Goal: Information Seeking & Learning: Check status

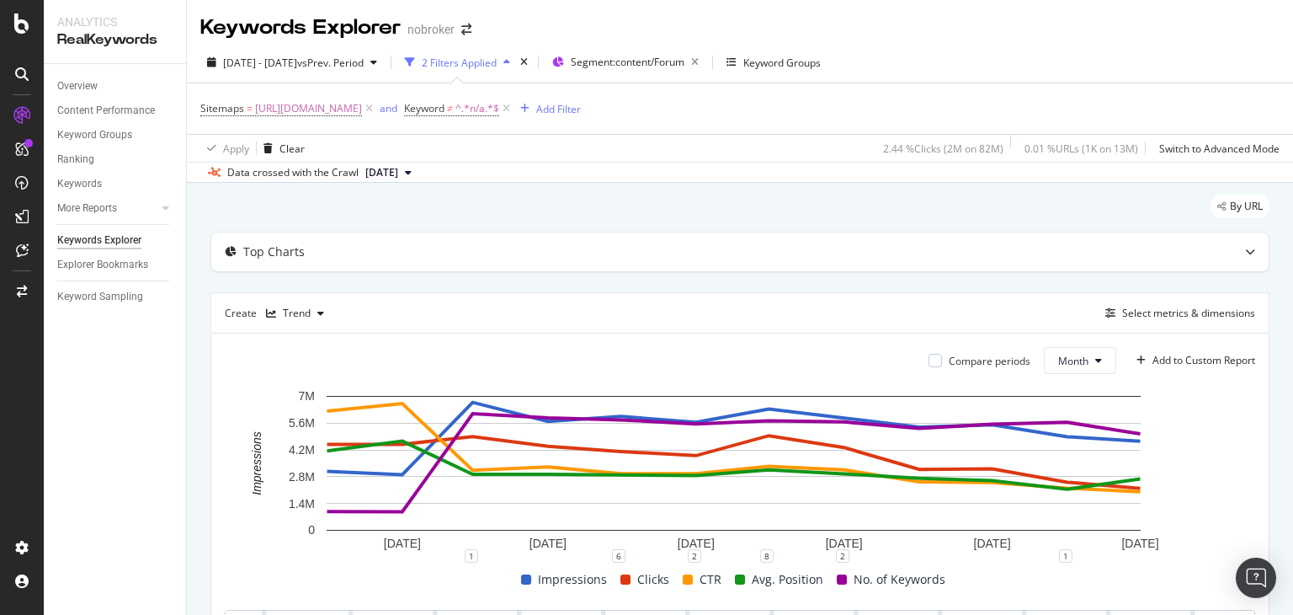
click at [418, 173] on button "[DATE]" at bounding box center [389, 172] width 60 height 20
click at [464, 248] on div "6.0M URLs" at bounding box center [446, 247] width 50 height 15
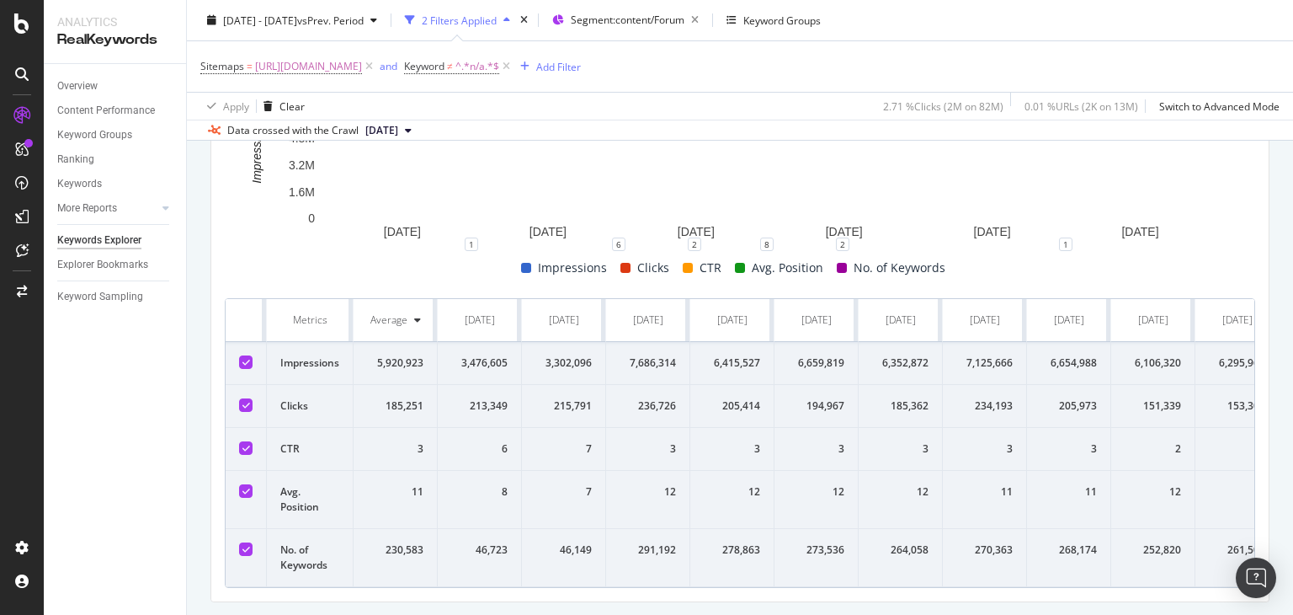
scroll to position [384, 0]
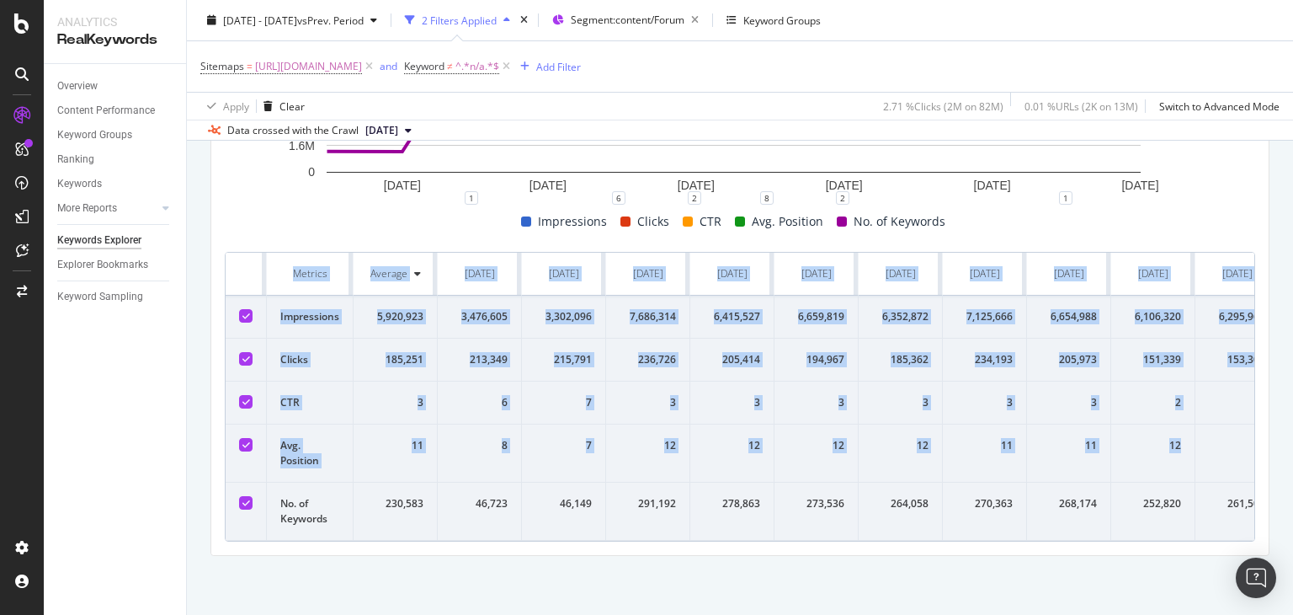
drag, startPoint x: 286, startPoint y: 258, endPoint x: 1201, endPoint y: 441, distance: 933.1
click at [1197, 445] on table "Metrics Average [DATE] [DATE] [DATE] [DATE] [DATE] [DATE] [DATE] [DATE] [DATE] …" at bounding box center [837, 397] width 1222 height 288
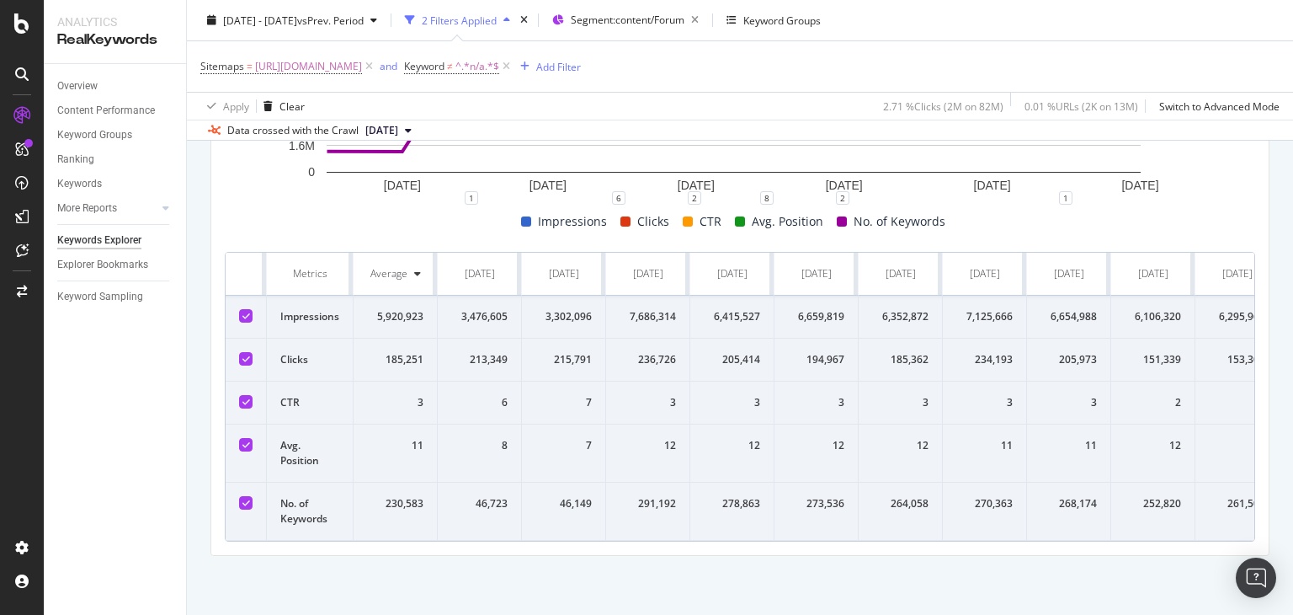
click at [892, 550] on div "Compare periods Month Add to Custom Report [DATE] [DATE] [DATE] [DATE] [DATE] […" at bounding box center [739, 265] width 1057 height 579
click at [514, 72] on icon at bounding box center [506, 66] width 14 height 17
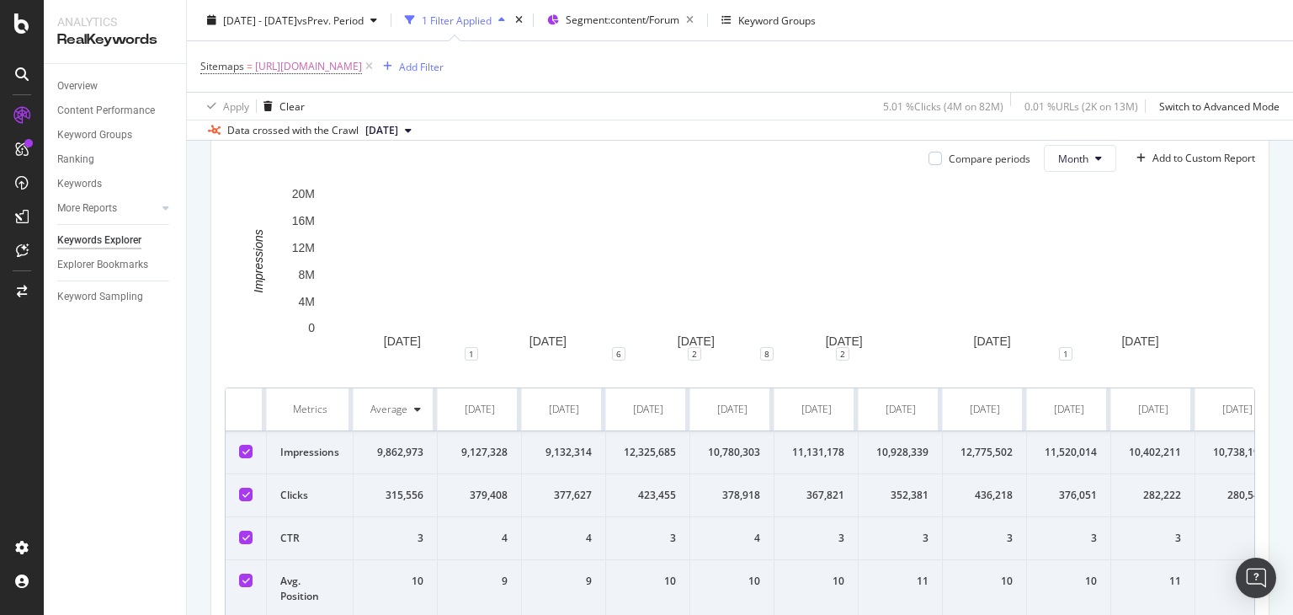
scroll to position [384, 0]
